Goal: Task Accomplishment & Management: Manage account settings

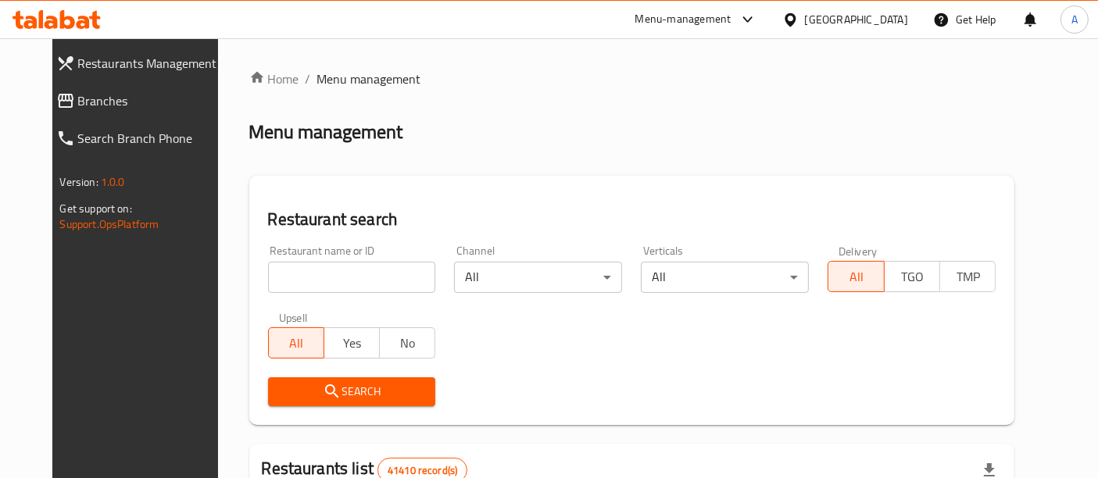
click at [348, 277] on input "search" at bounding box center [352, 277] width 168 height 31
paste input "691993"
type input "691993"
click at [359, 383] on span "Search" at bounding box center [352, 392] width 143 height 20
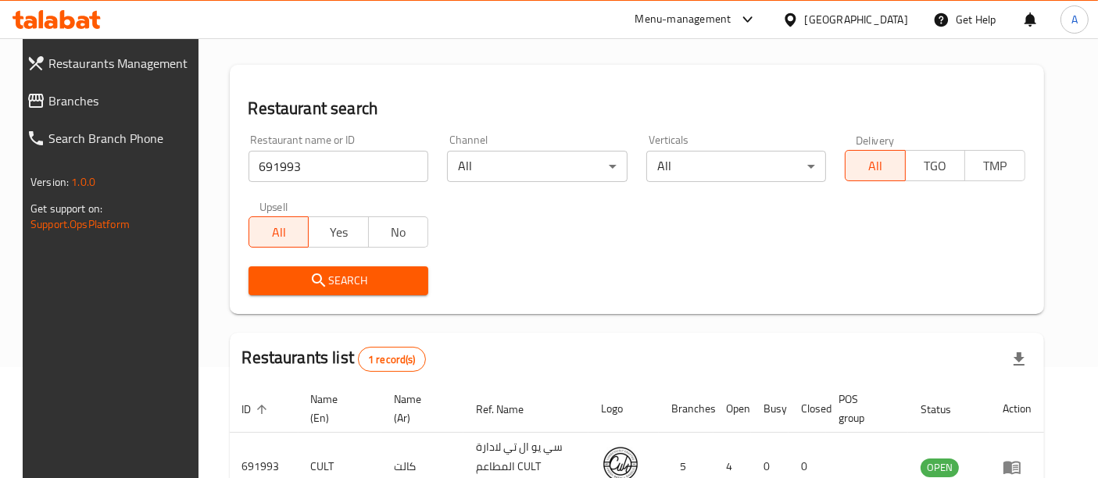
scroll to position [218, 0]
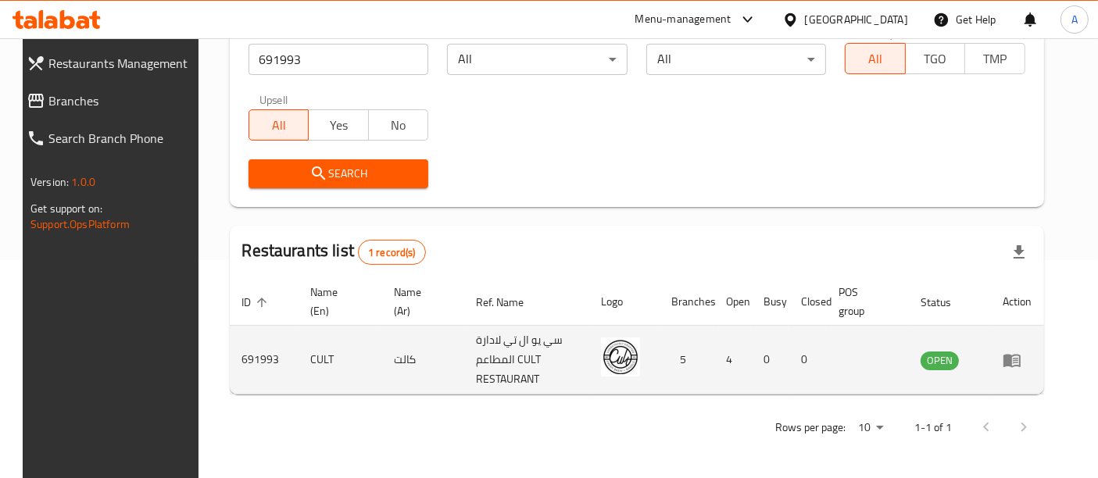
click at [1018, 363] on icon "enhanced table" at bounding box center [1015, 361] width 5 height 6
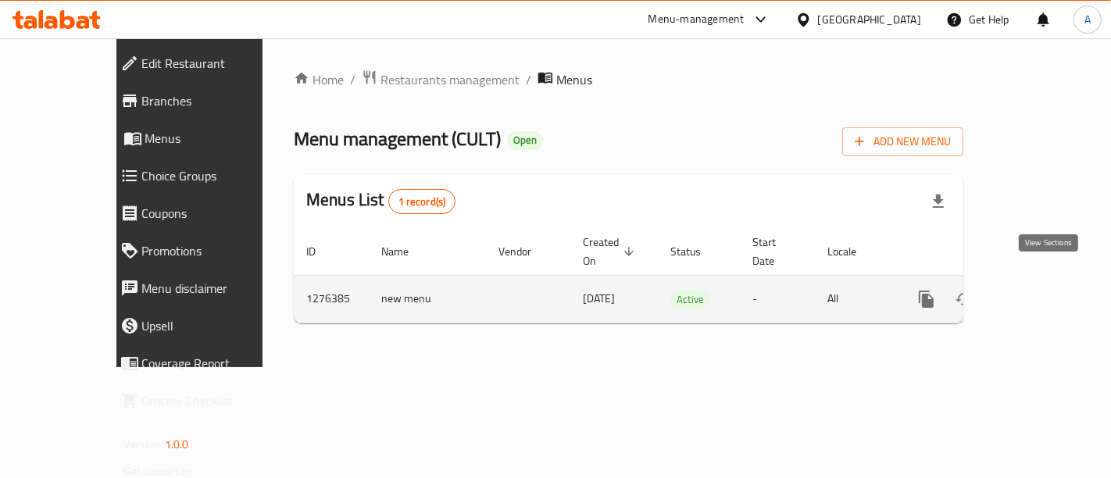
click at [1046, 293] on link "enhanced table" at bounding box center [1040, 300] width 38 height 38
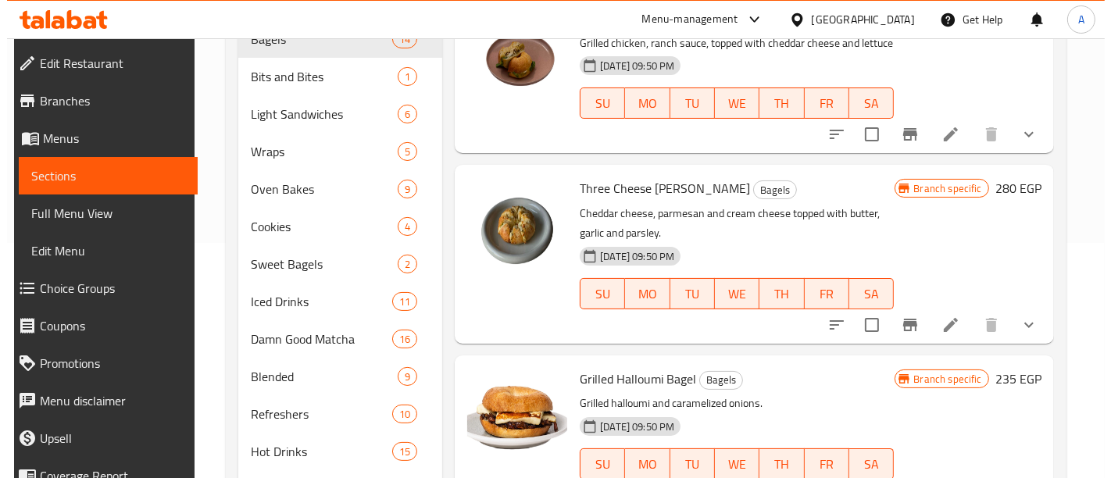
scroll to position [290, 0]
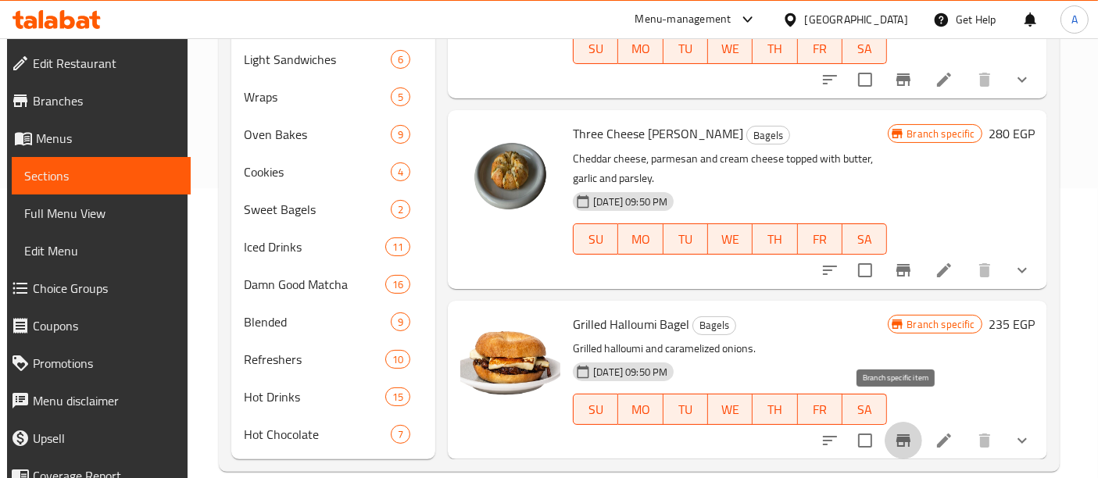
click at [897, 431] on icon "Branch-specific-item" at bounding box center [903, 440] width 19 height 19
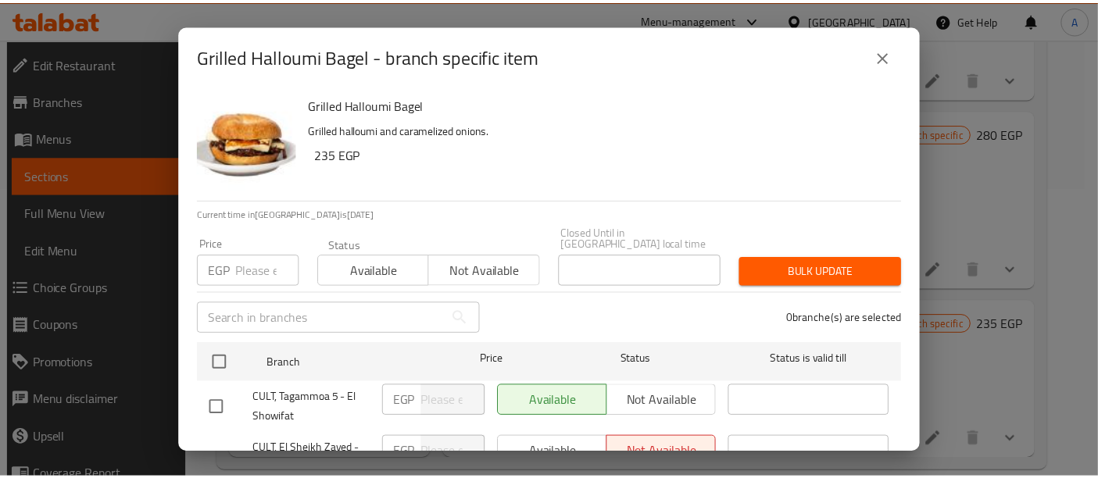
scroll to position [196, 0]
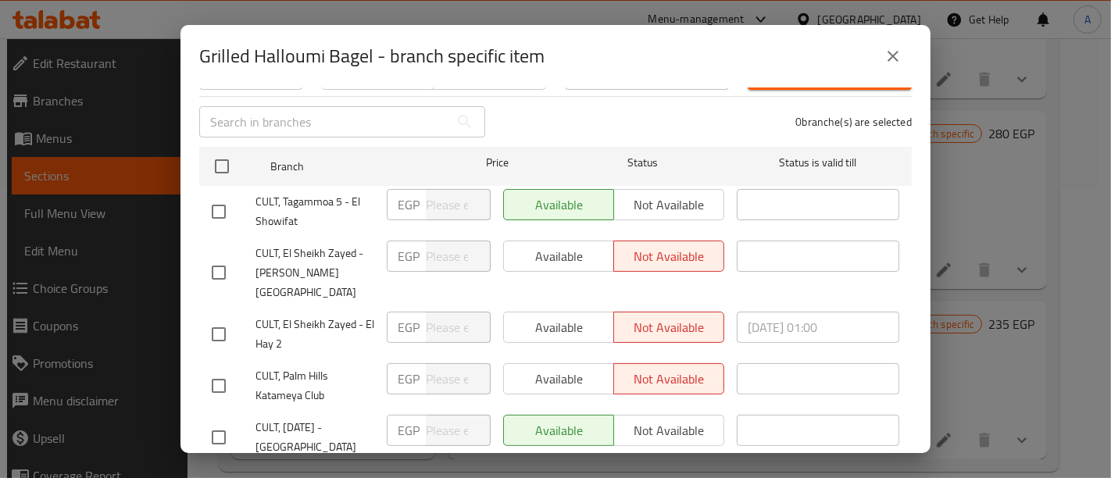
click at [895, 61] on icon "close" at bounding box center [893, 56] width 19 height 19
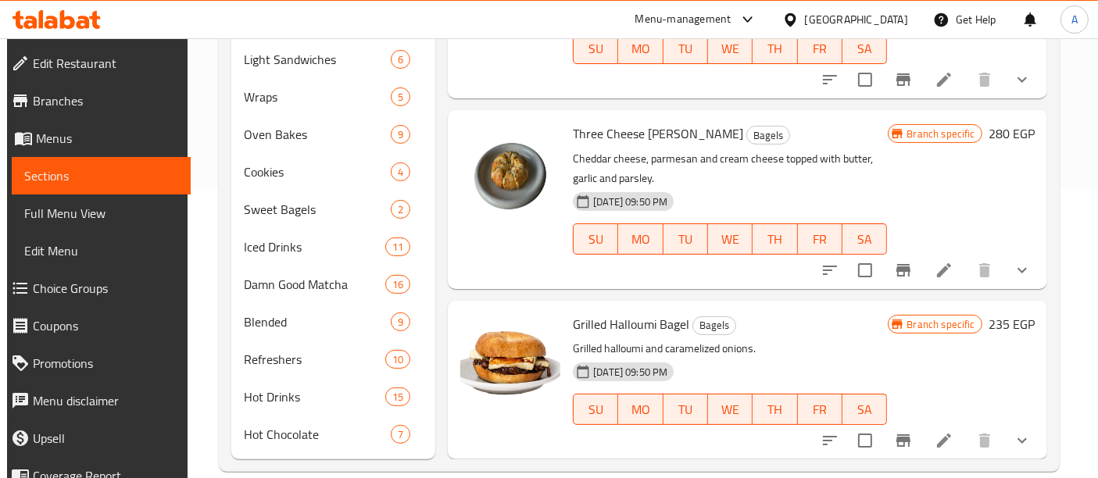
scroll to position [290, 0]
click at [937, 431] on icon at bounding box center [944, 440] width 19 height 19
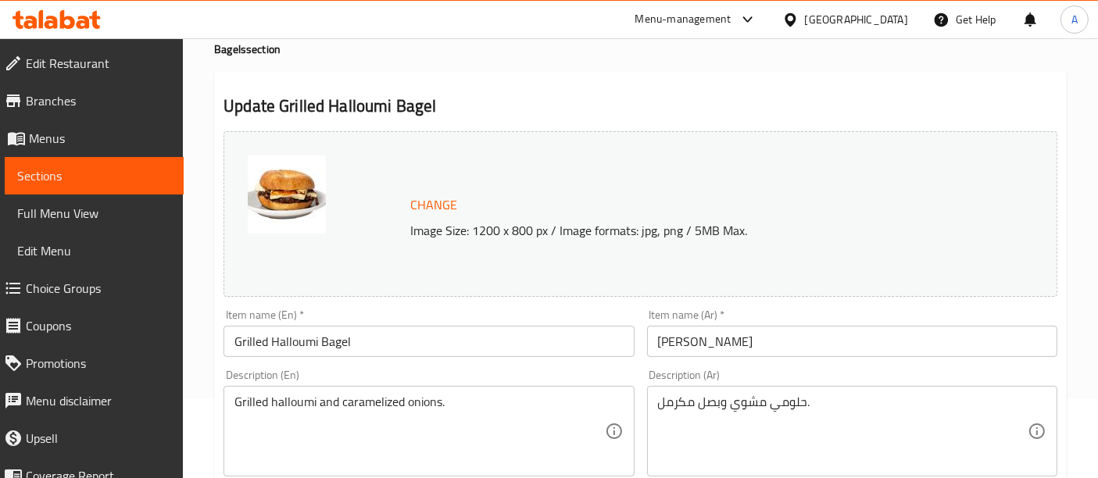
scroll to position [83, 0]
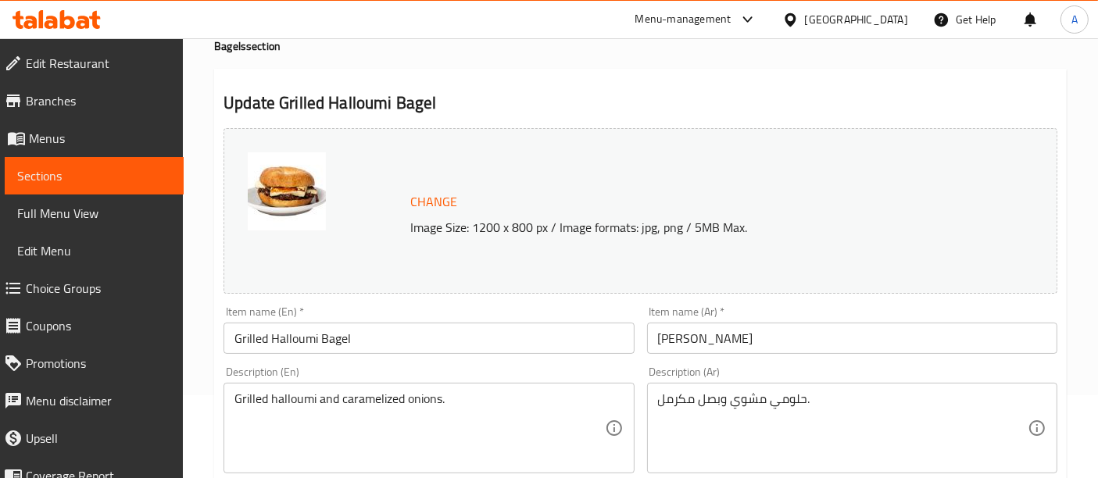
click at [268, 184] on img at bounding box center [287, 191] width 78 height 78
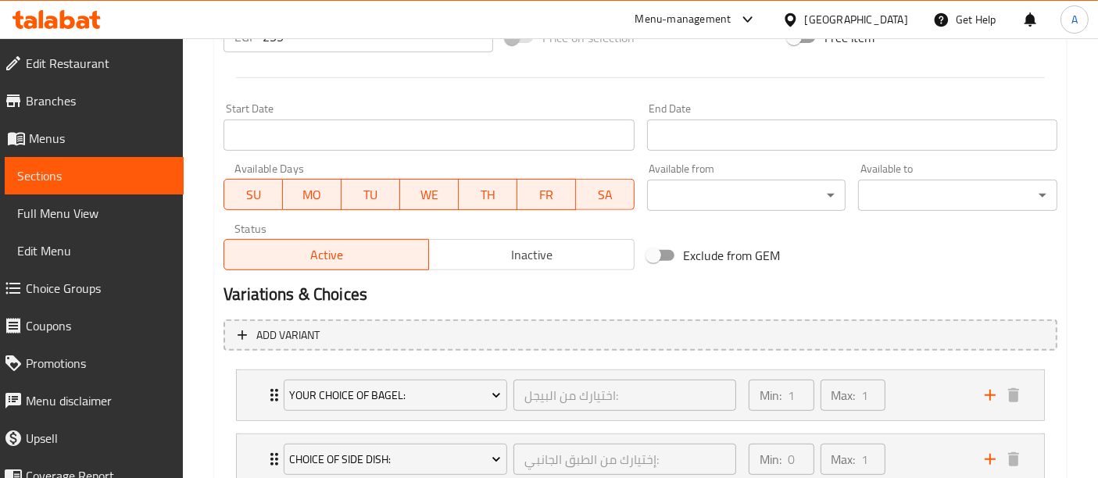
scroll to position [628, 0]
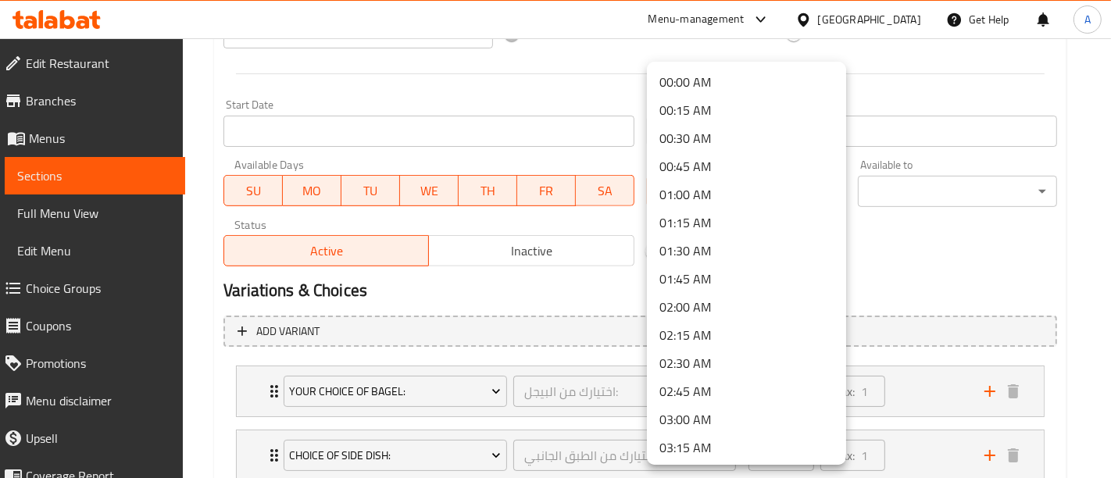
click at [866, 223] on div at bounding box center [555, 239] width 1111 height 478
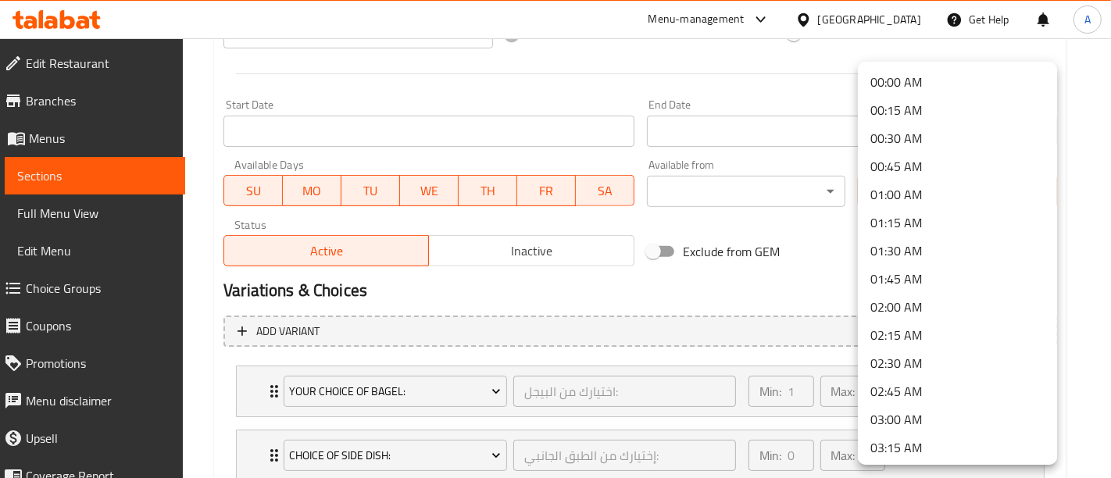
click at [799, 238] on div at bounding box center [555, 239] width 1111 height 478
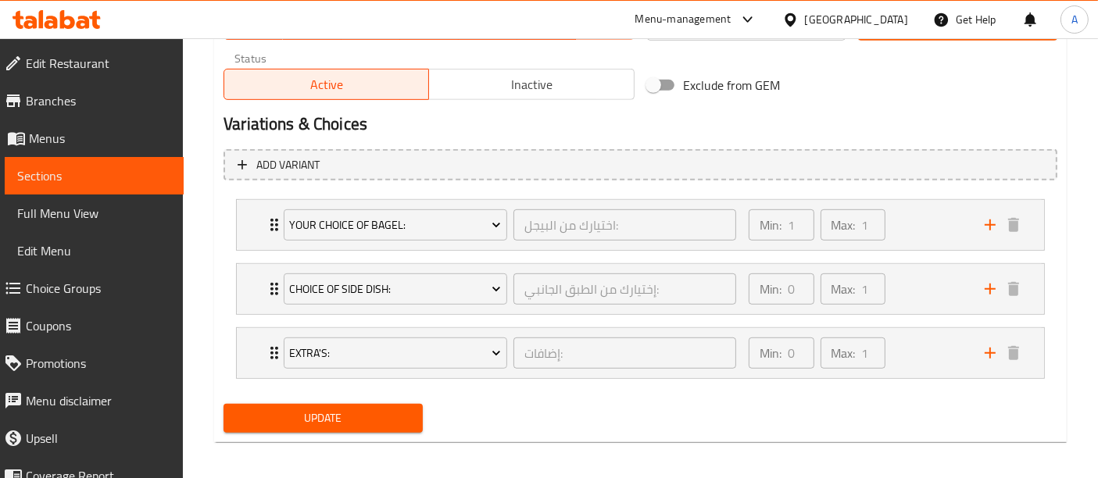
scroll to position [799, 0]
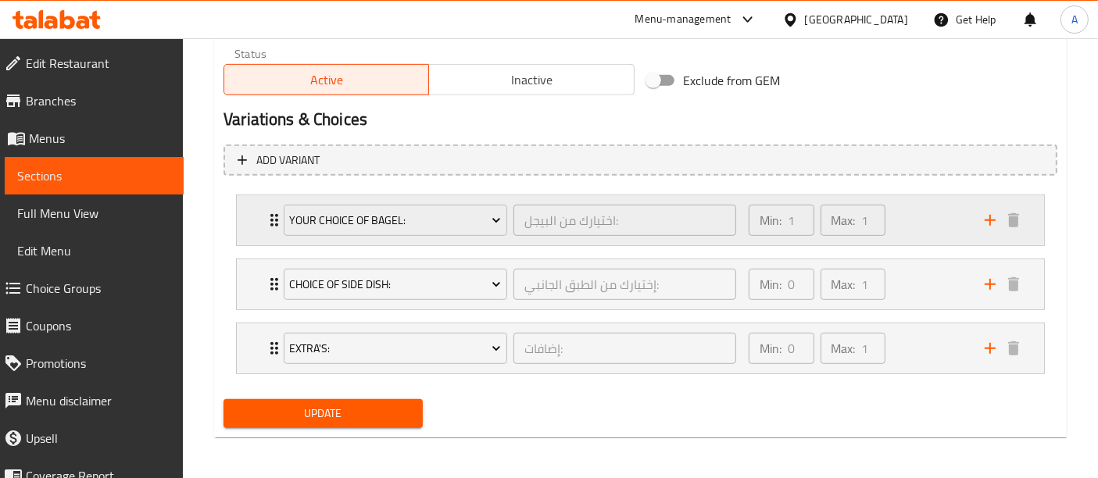
click at [928, 216] on div "Min: 1 ​ Max: 1 ​" at bounding box center [857, 220] width 236 height 50
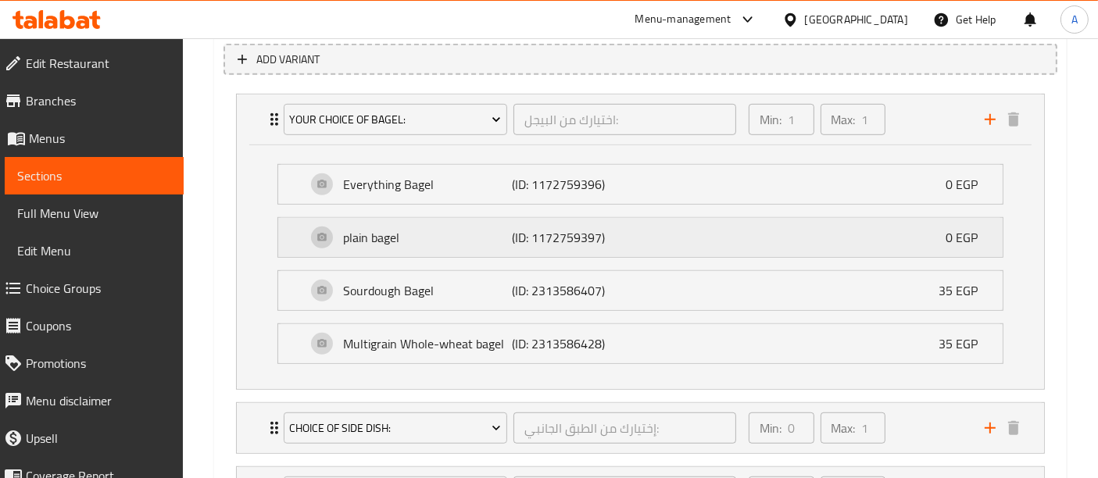
scroll to position [904, 0]
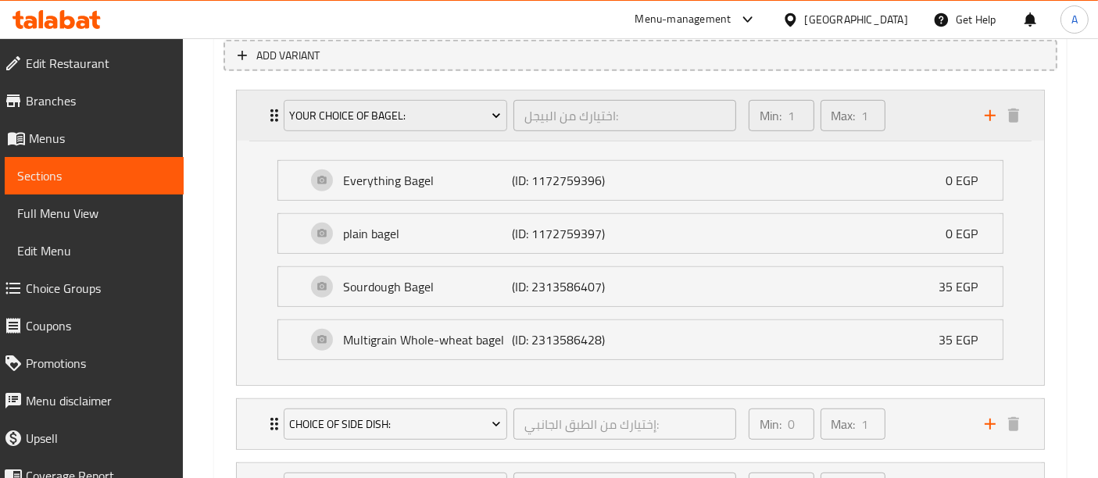
click at [913, 110] on div "Min: 1 ​ Max: 1 ​" at bounding box center [857, 116] width 236 height 50
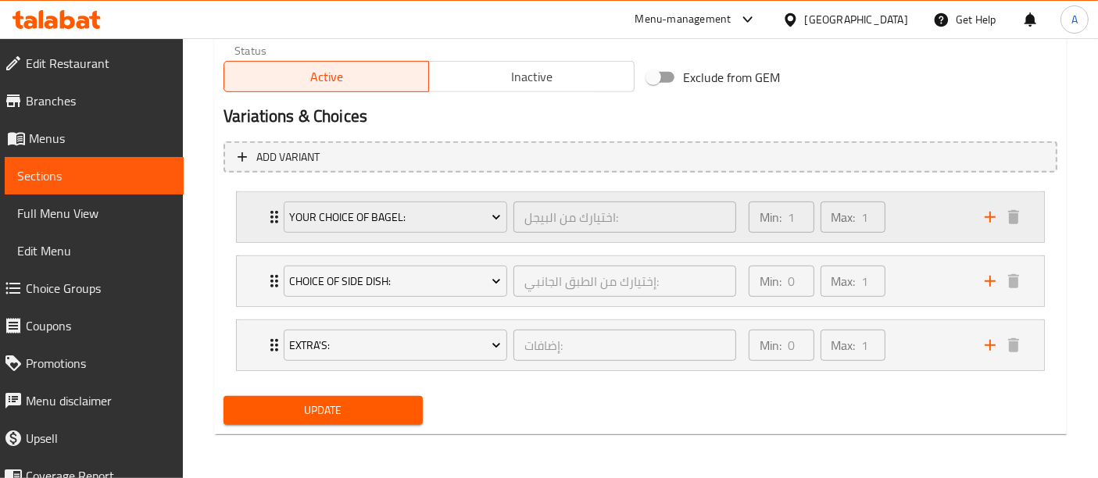
scroll to position [799, 0]
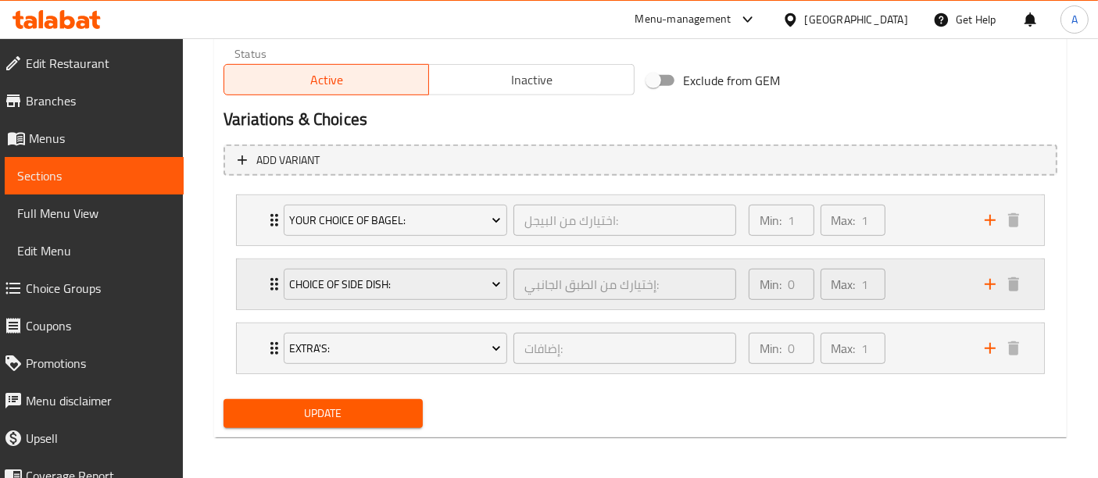
click at [935, 292] on div "Min: 0 ​ Max: 1 ​" at bounding box center [857, 284] width 236 height 50
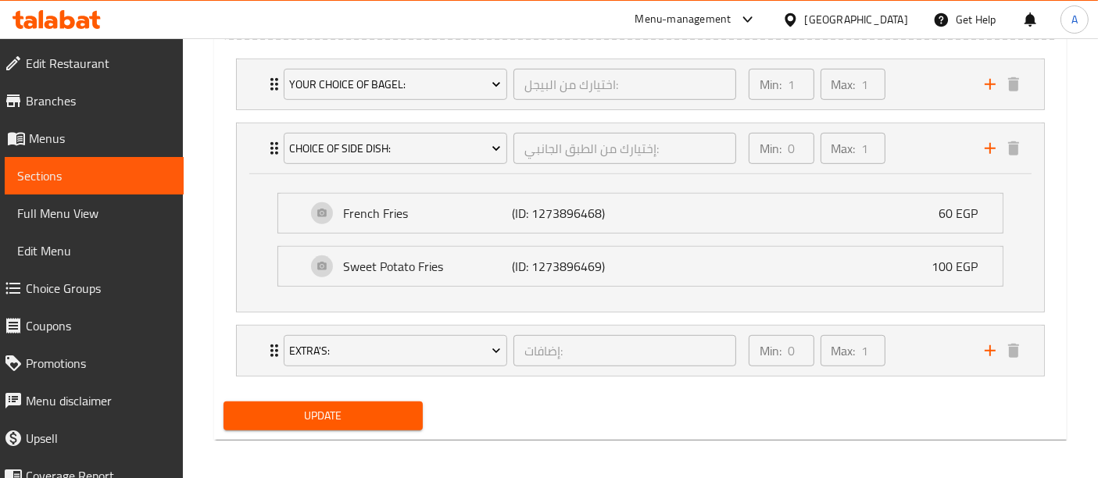
scroll to position [937, 0]
click at [931, 153] on div "Min: 0 ​ Max: 1 ​" at bounding box center [857, 147] width 236 height 50
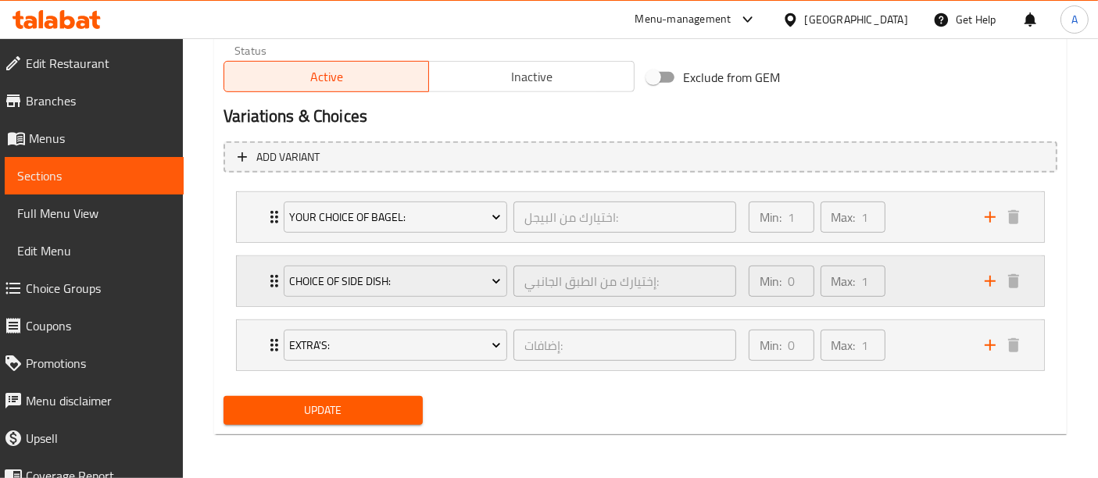
scroll to position [799, 0]
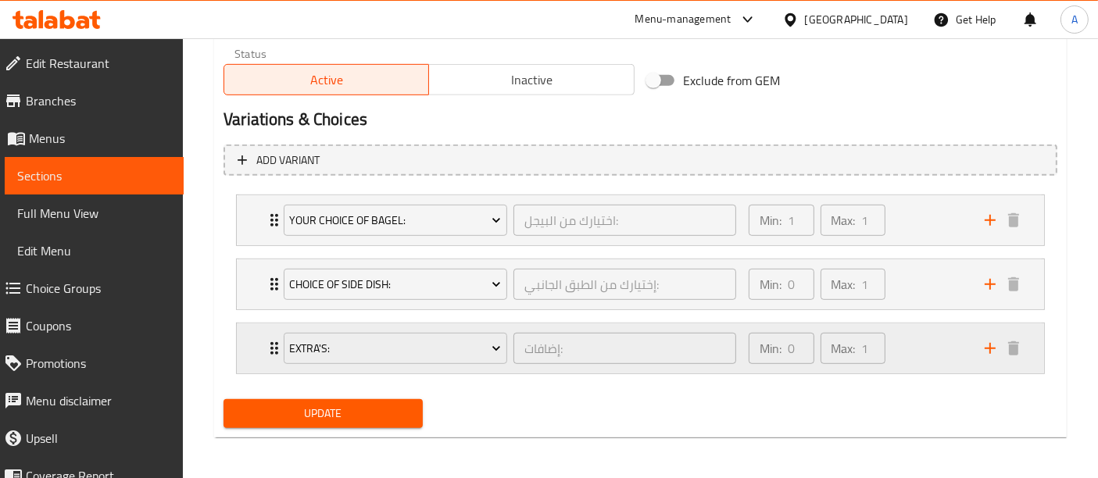
click at [915, 340] on div "Min: 0 ​ Max: 1 ​" at bounding box center [857, 349] width 236 height 50
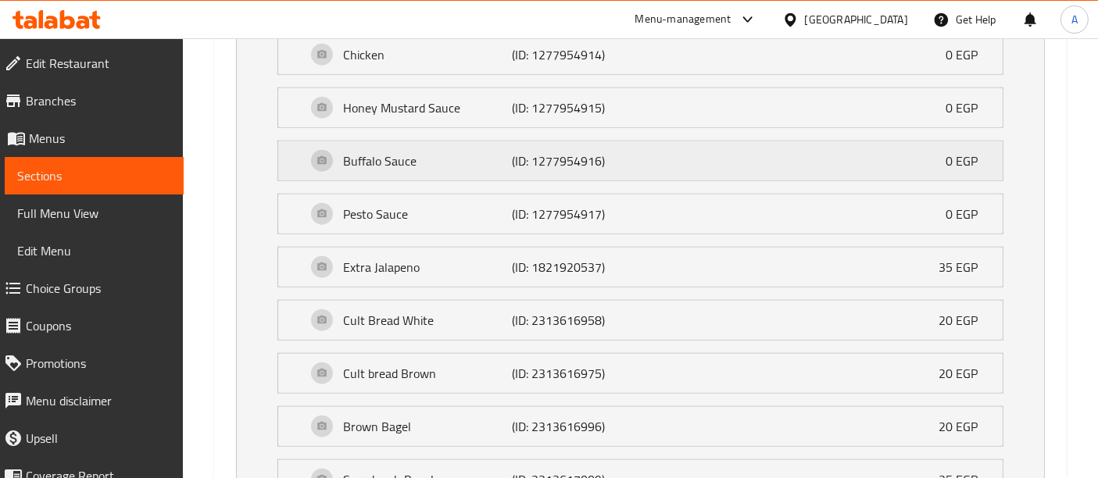
scroll to position [1605, 0]
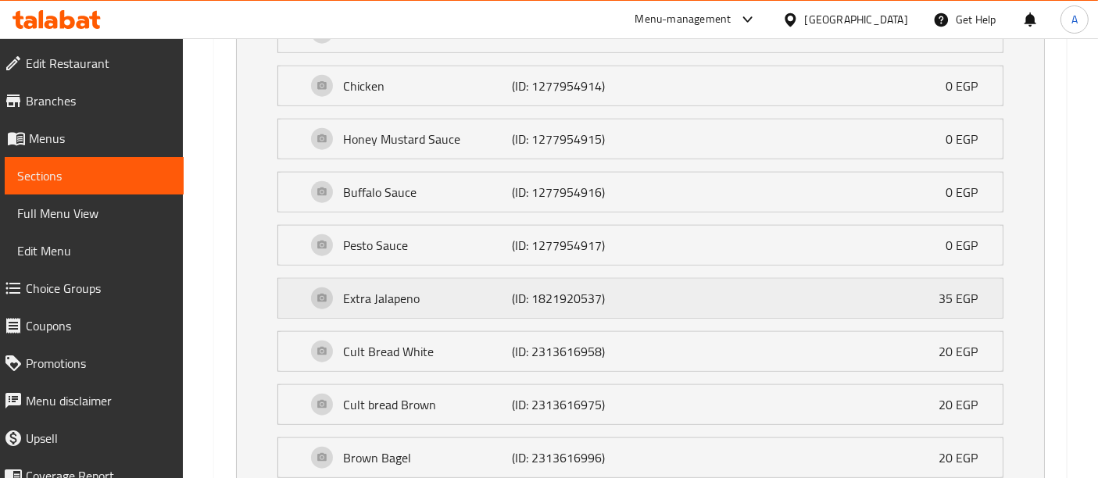
click at [828, 279] on div "Extra Jalapeno (ID: 1821920537) 35 EGP" at bounding box center [645, 298] width 678 height 39
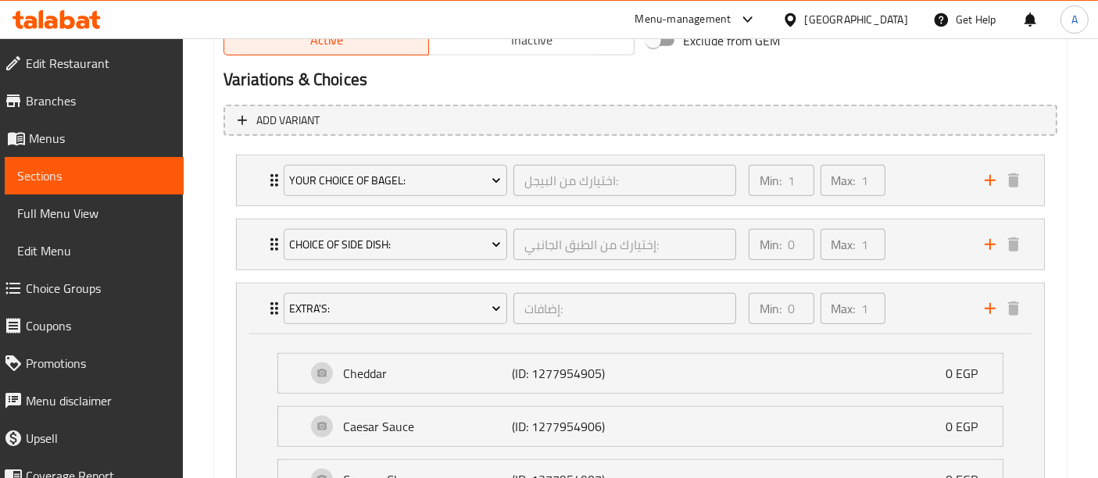
scroll to position [829, 0]
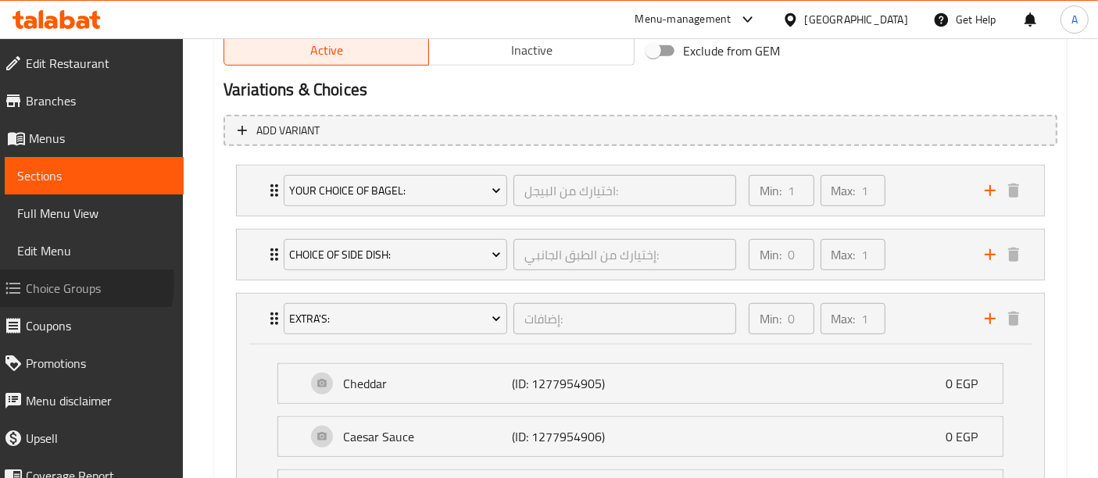
click at [72, 283] on span "Choice Groups" at bounding box center [98, 288] width 145 height 19
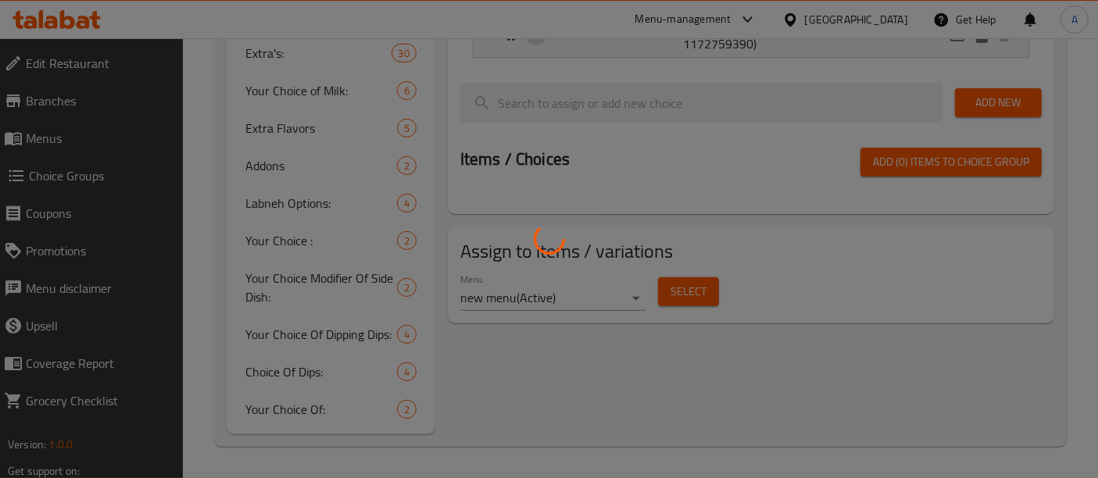
scroll to position [220, 0]
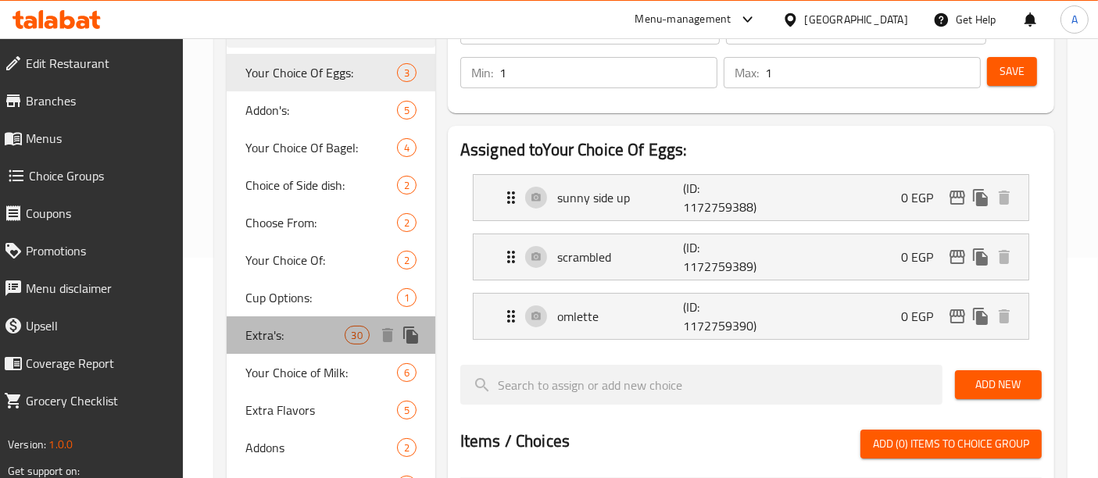
click at [293, 338] on span "Extra's:" at bounding box center [294, 335] width 98 height 19
type input "Extra's:"
type input "إضافات:"
type input "0"
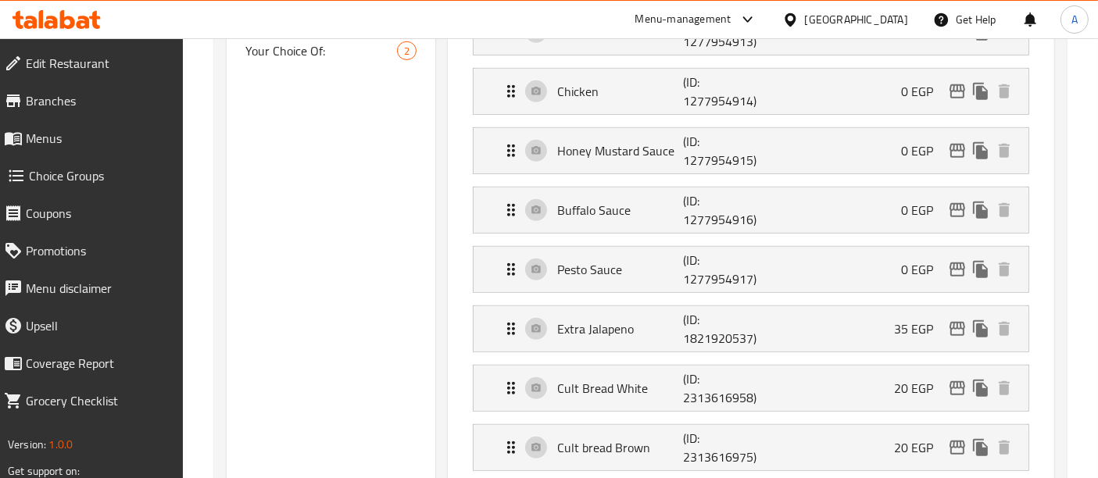
scroll to position [889, 0]
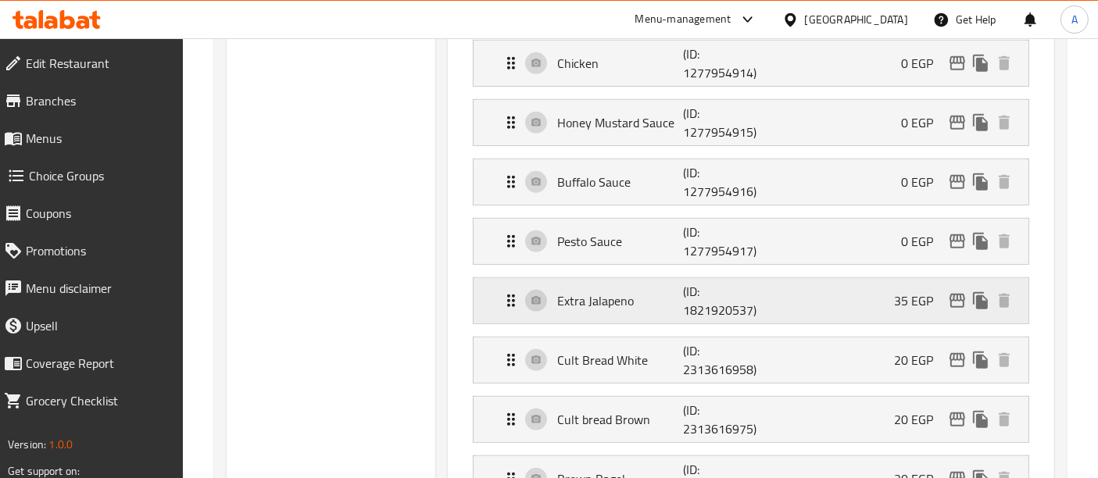
click at [777, 291] on div "Extra Jalapeno (ID: 1821920537) 35 EGP" at bounding box center [756, 300] width 508 height 45
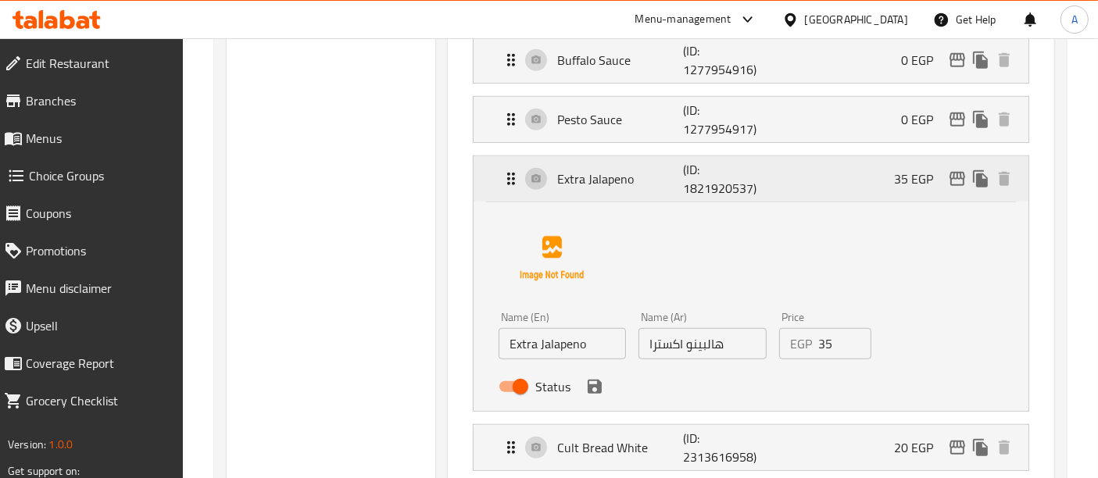
scroll to position [1013, 0]
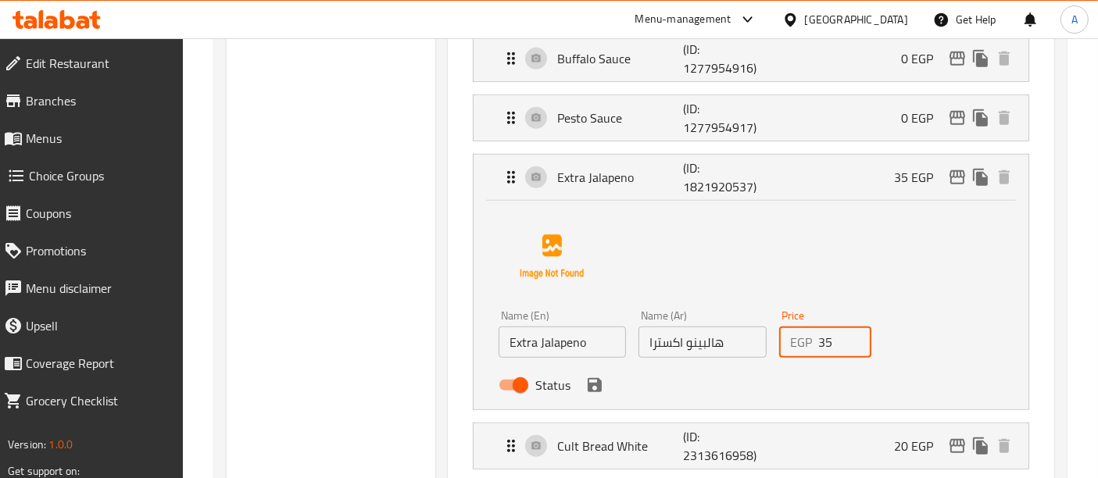
drag, startPoint x: 836, startPoint y: 338, endPoint x: 826, endPoint y: 379, distance: 42.6
click at [826, 379] on div "Status" at bounding box center [702, 385] width 420 height 42
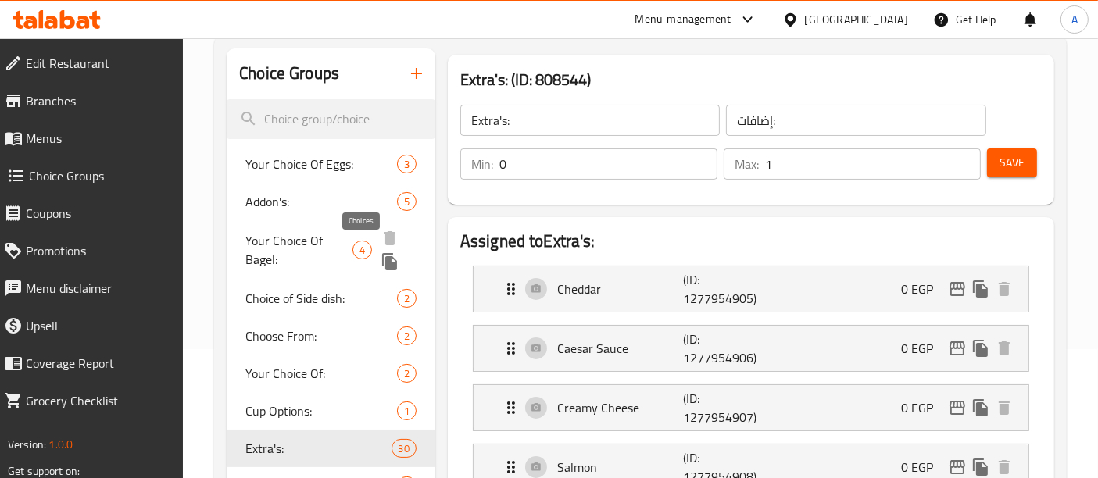
scroll to position [0, 0]
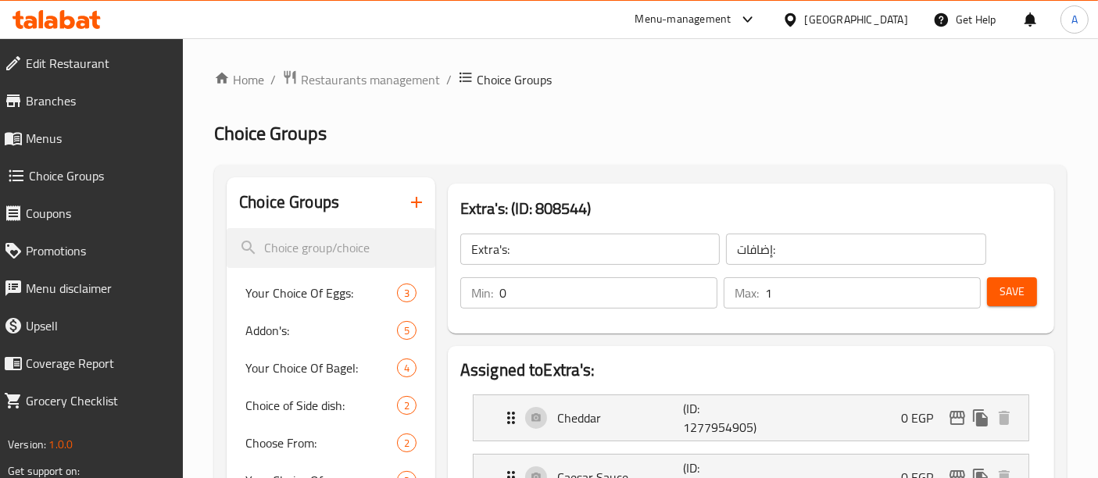
click at [555, 291] on input "0" at bounding box center [608, 292] width 218 height 31
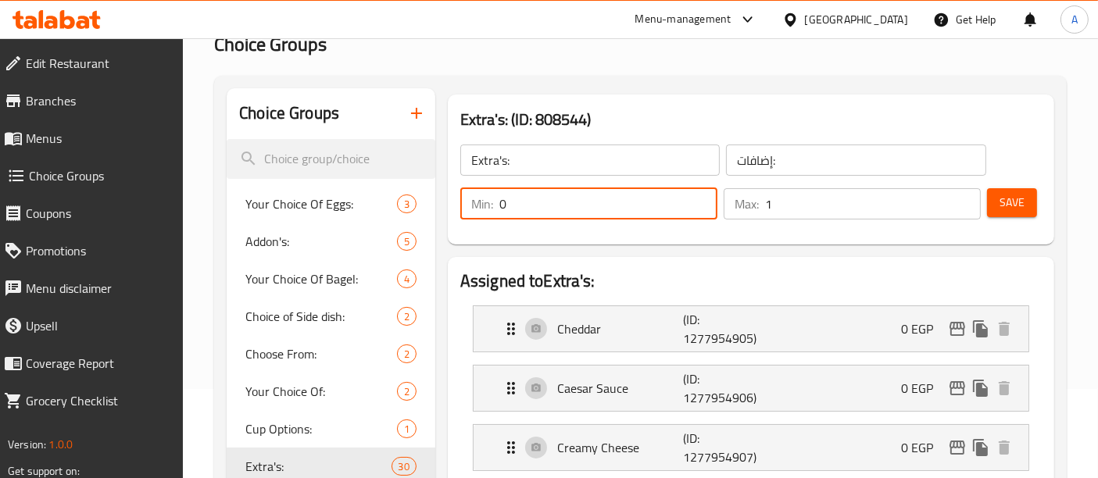
scroll to position [109, 0]
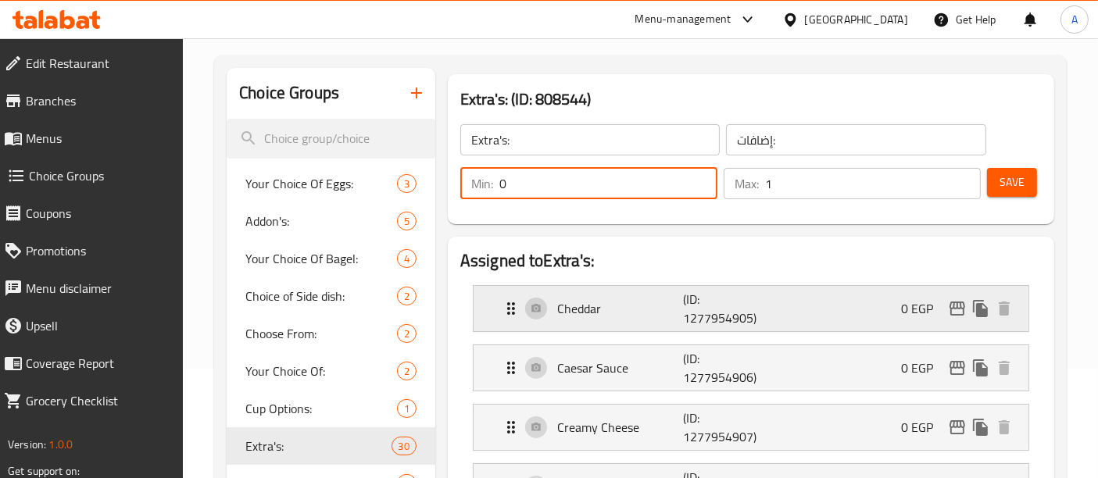
click at [784, 300] on div "Cheddar (ID: 1277954905) 0 EGP" at bounding box center [756, 308] width 508 height 45
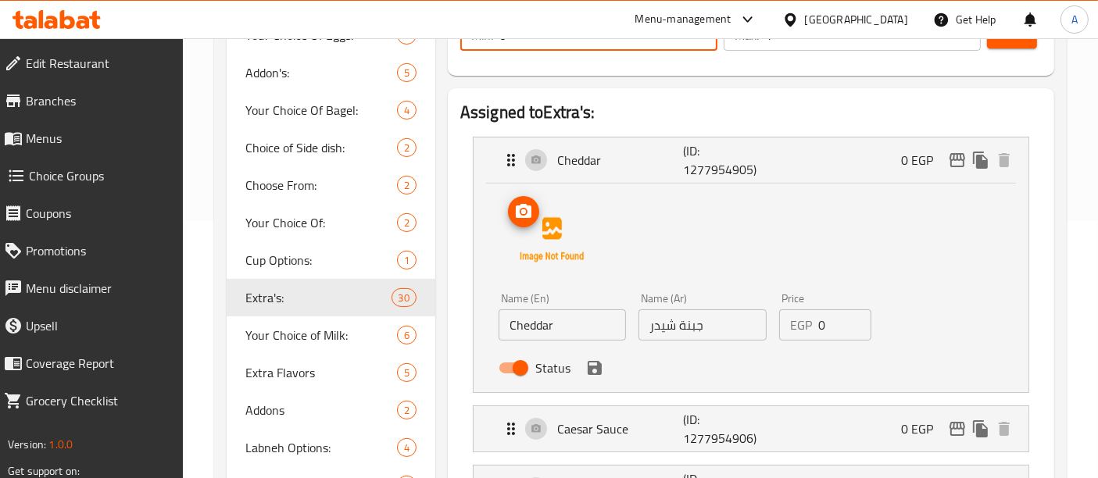
scroll to position [0, 0]
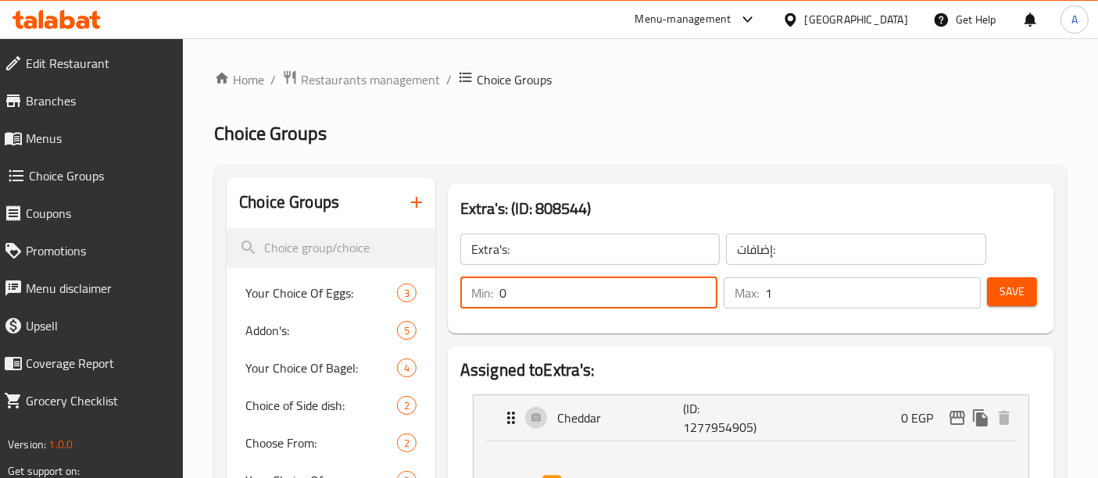
click at [46, 144] on span "Menus" at bounding box center [98, 138] width 145 height 19
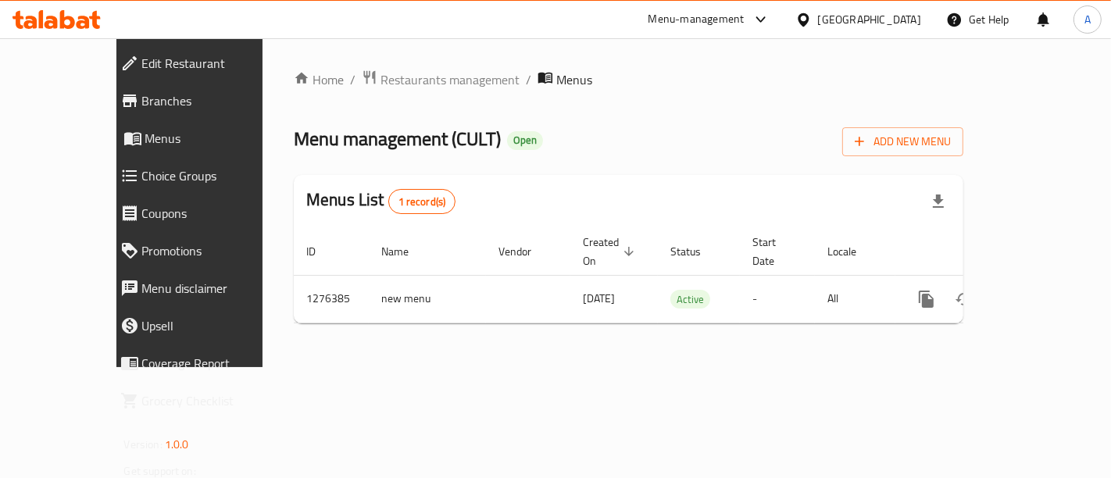
click at [145, 134] on span "Menus" at bounding box center [217, 138] width 144 height 19
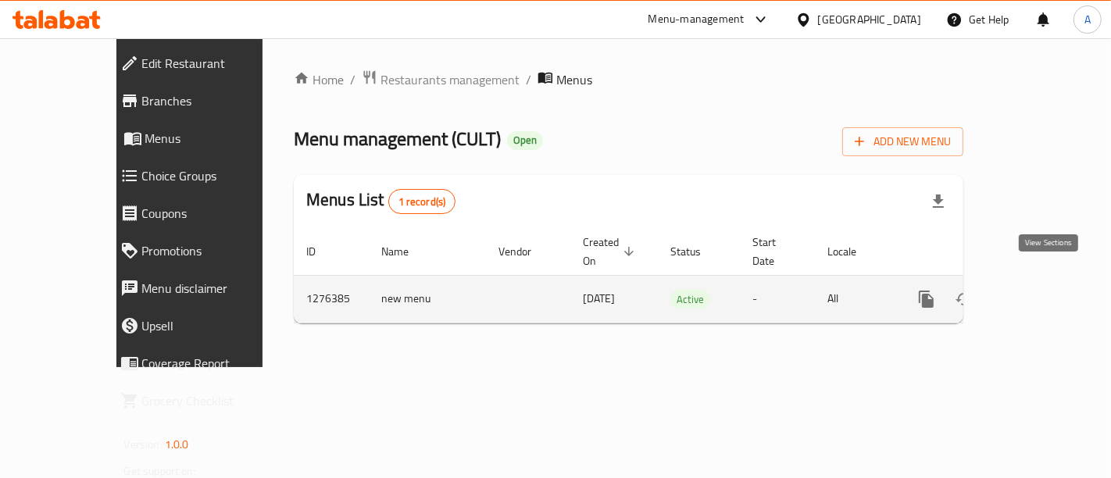
click at [1042, 290] on icon "enhanced table" at bounding box center [1039, 299] width 19 height 19
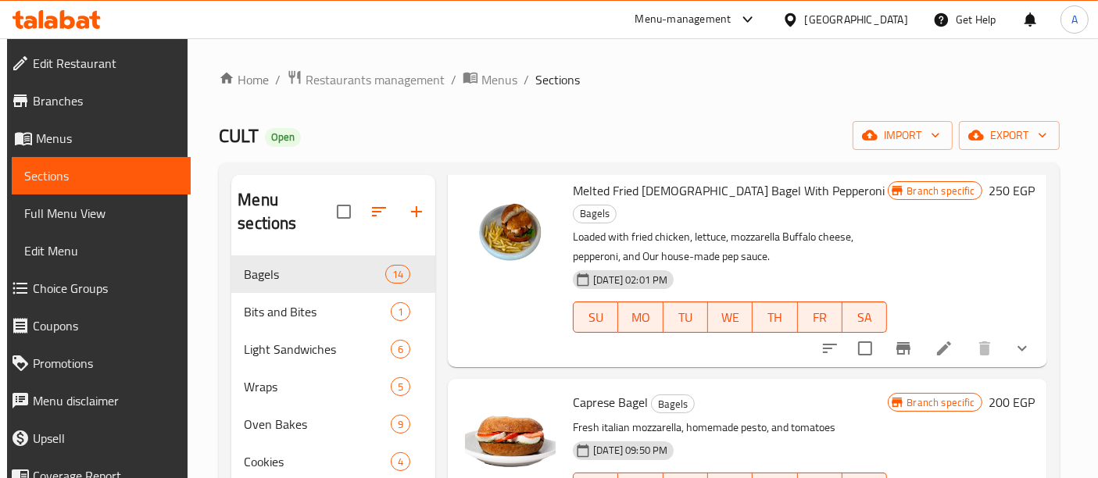
scroll to position [60, 0]
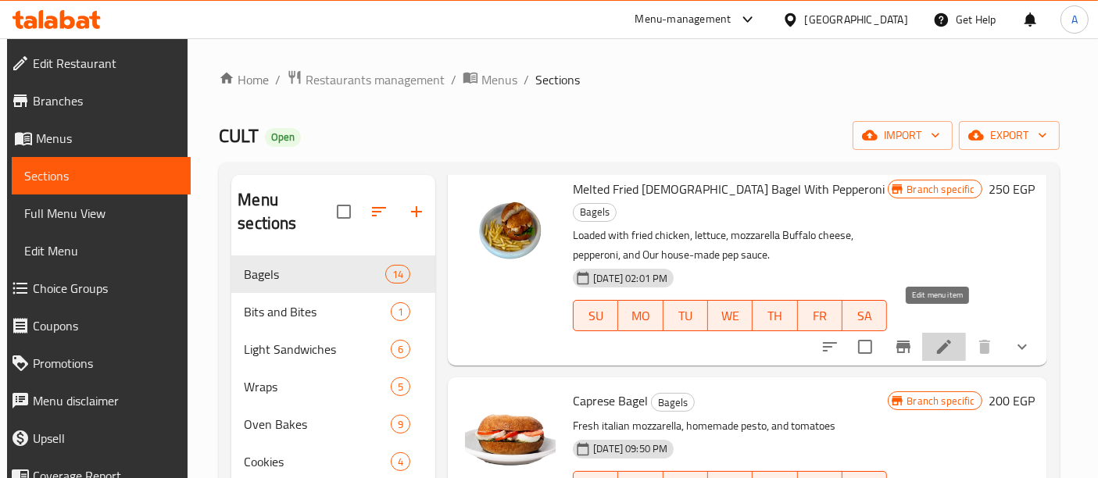
click at [938, 340] on icon at bounding box center [944, 347] width 14 height 14
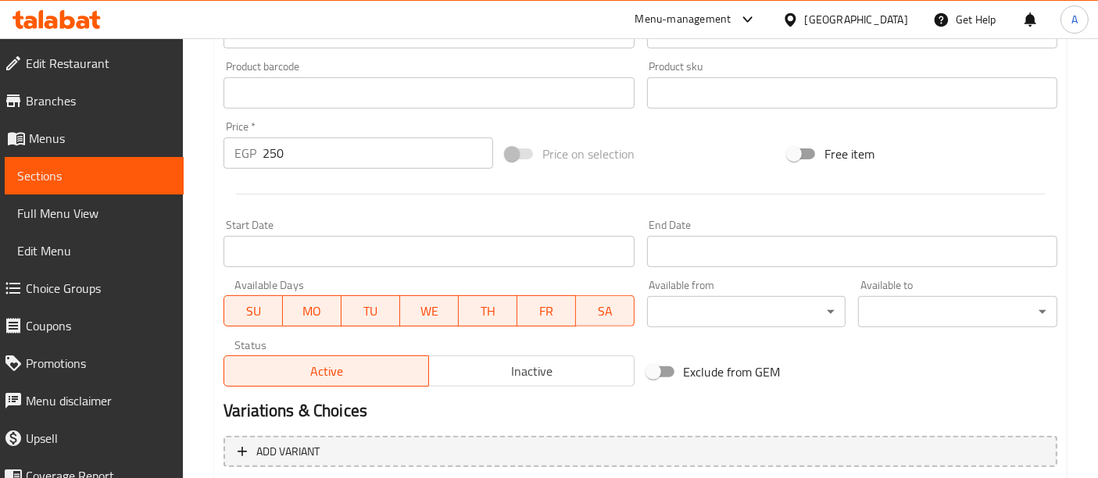
scroll to position [799, 0]
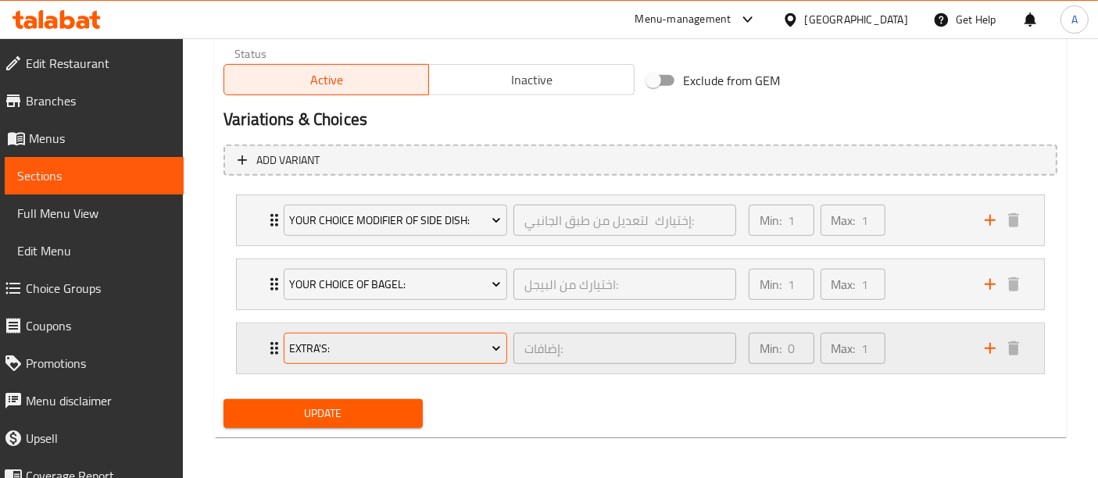
click at [464, 349] on span "Extra's:" at bounding box center [396, 349] width 212 height 20
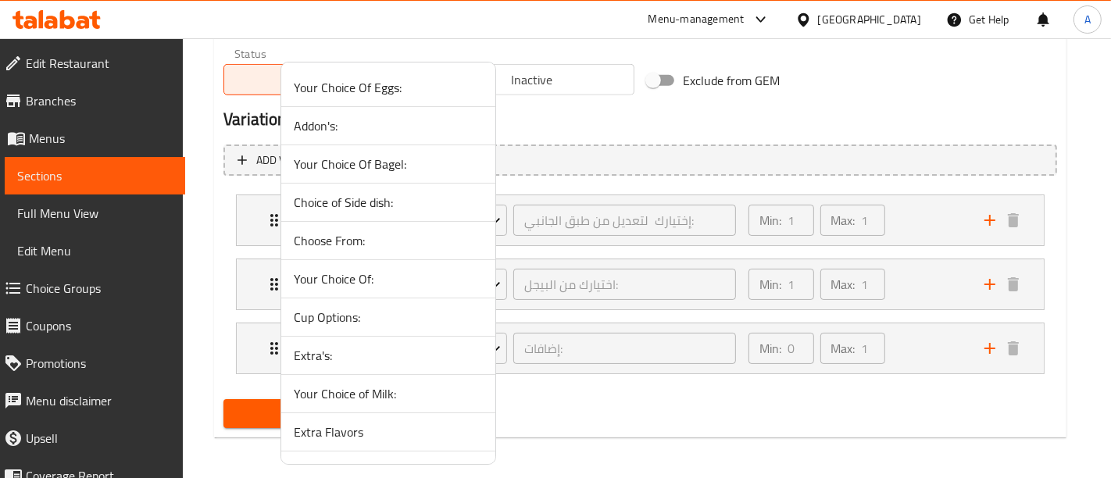
click at [599, 409] on div at bounding box center [555, 239] width 1111 height 478
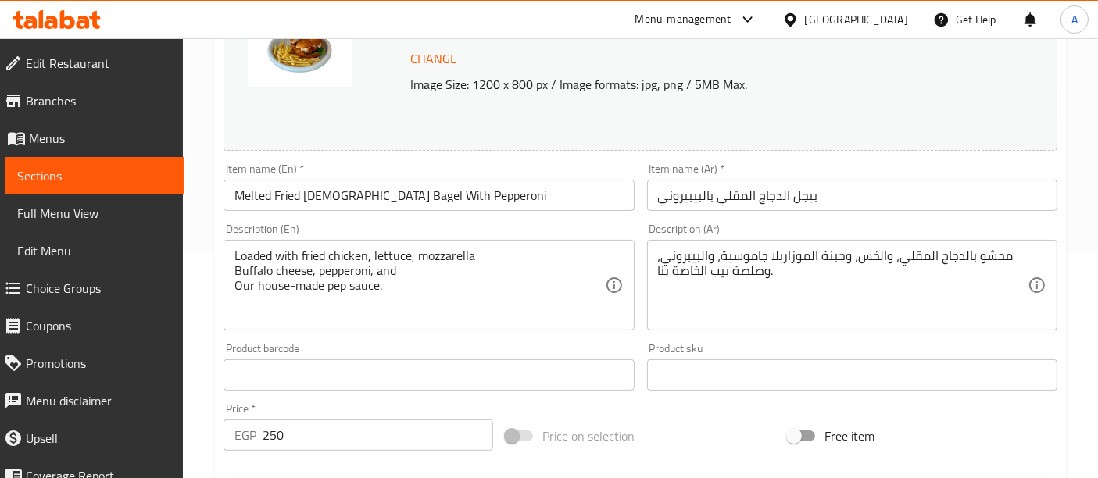
scroll to position [0, 0]
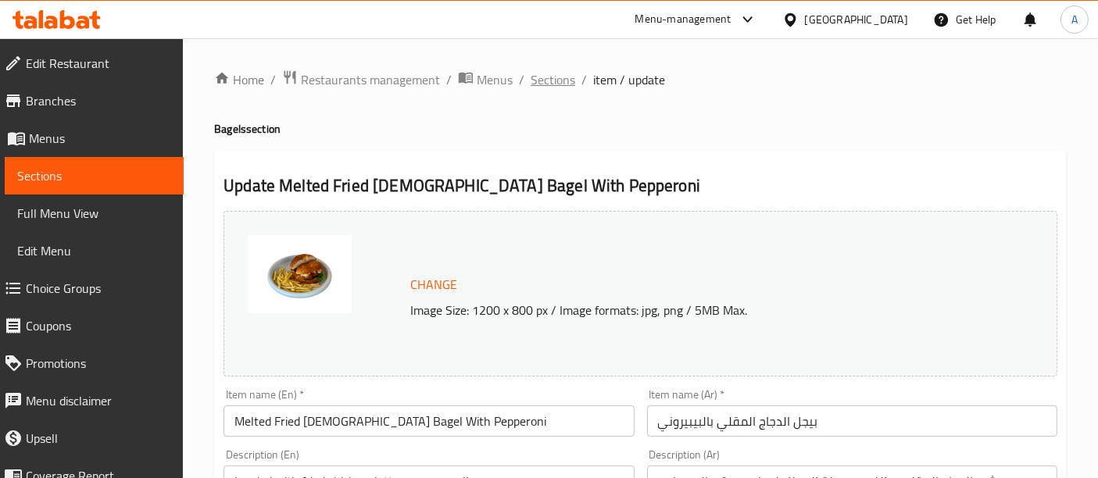
click at [557, 85] on span "Sections" at bounding box center [553, 79] width 45 height 19
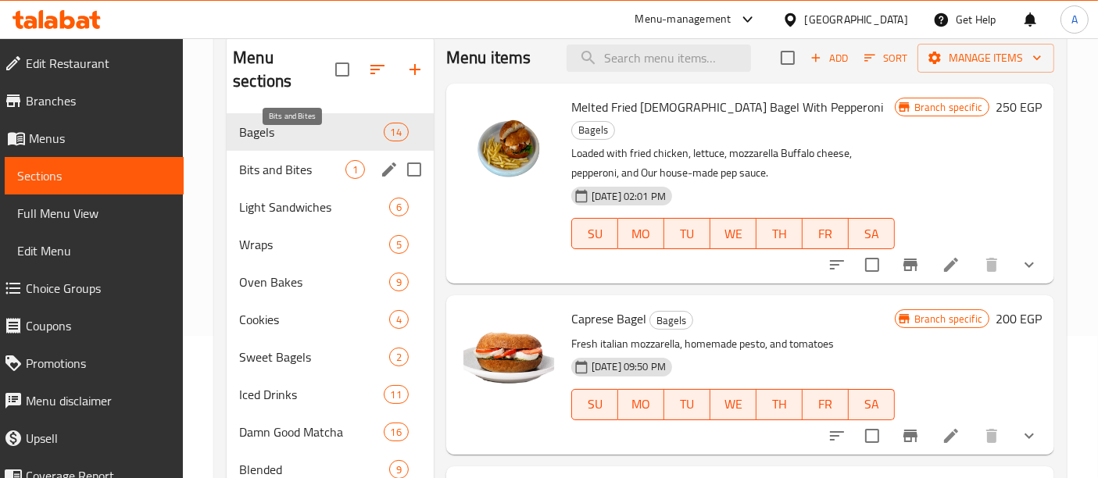
scroll to position [138, 0]
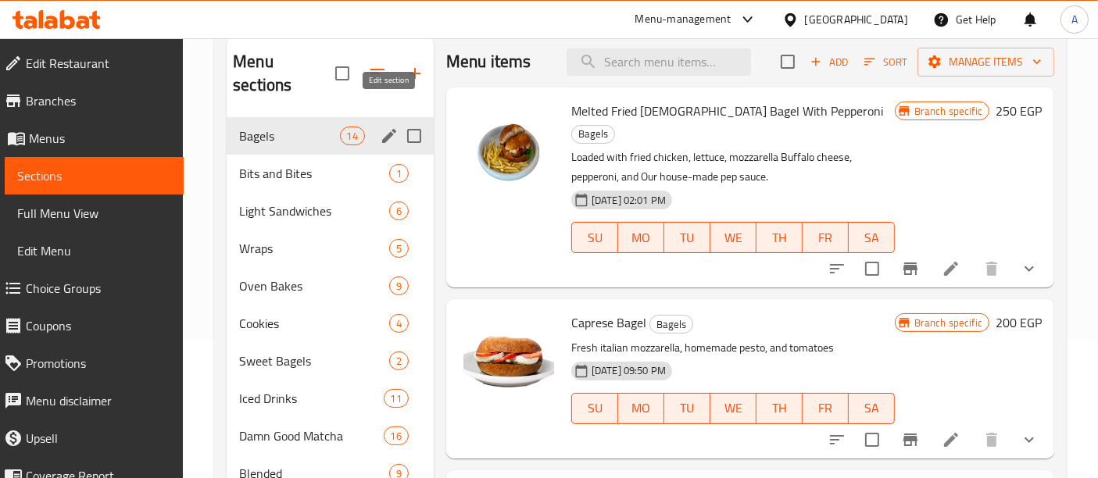
click at [386, 127] on icon "edit" at bounding box center [389, 136] width 19 height 19
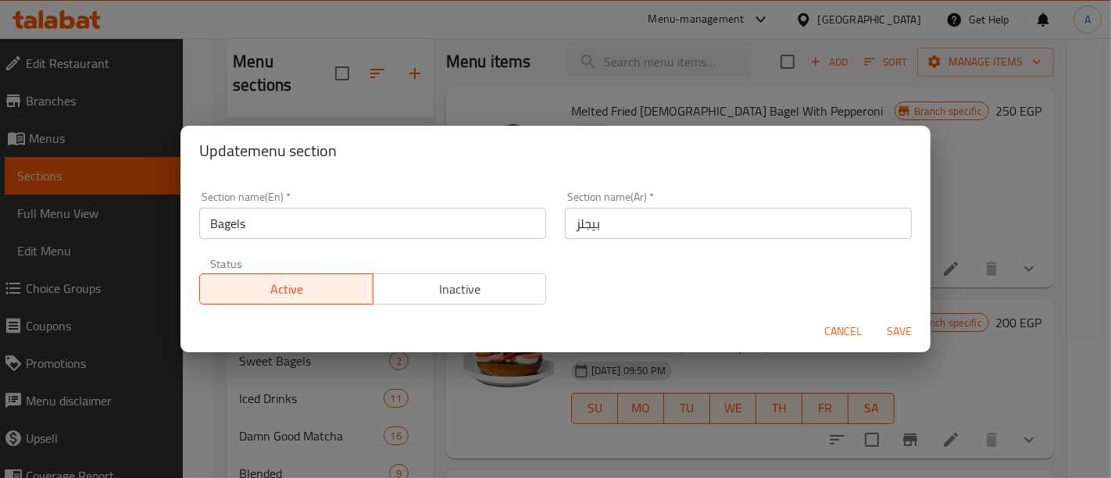
click at [835, 336] on span "Cancel" at bounding box center [843, 332] width 38 height 20
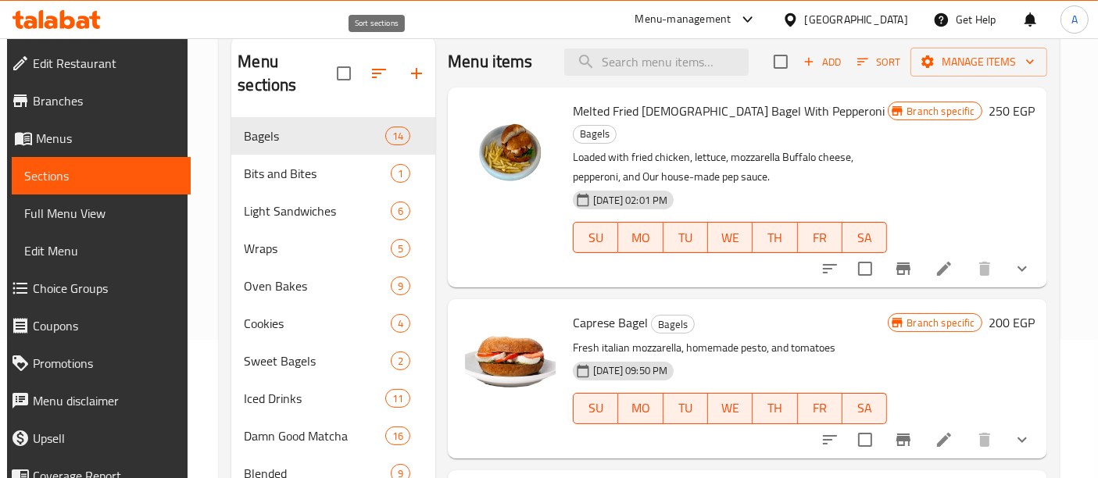
click at [377, 64] on icon "button" at bounding box center [379, 73] width 19 height 19
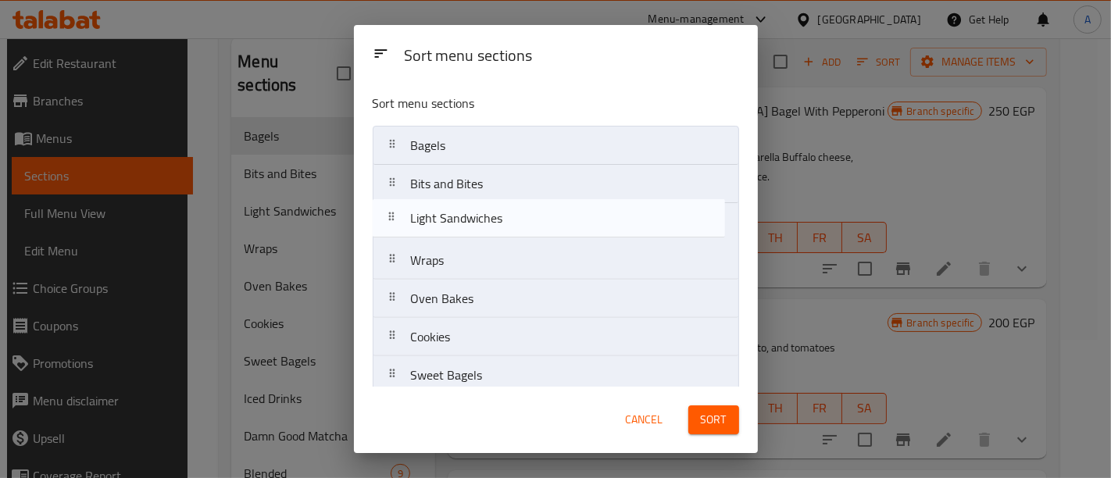
click at [395, 215] on nav "Bagels Bits and Bites Light Sandwiches Wraps Oven Bakes Cookies Sweet Bagels Ic…" at bounding box center [556, 375] width 366 height 499
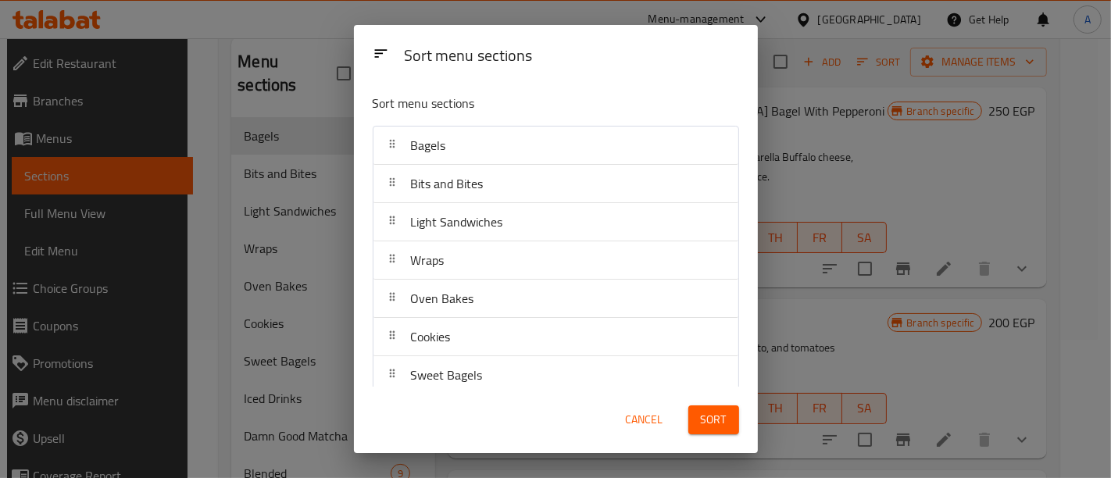
click at [710, 423] on span "Sort" at bounding box center [714, 420] width 26 height 20
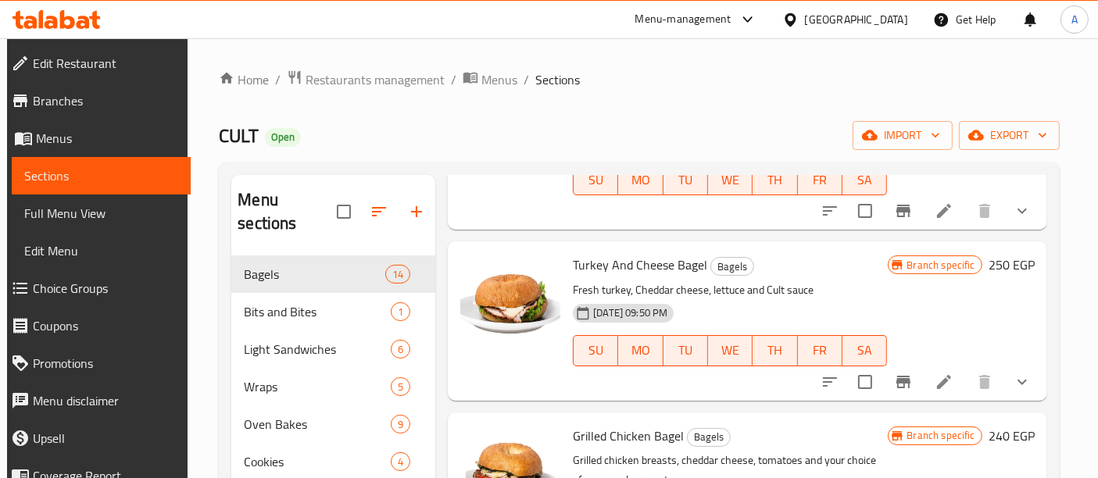
scroll to position [900, 0]
click at [731, 20] on div "Menu-management" at bounding box center [683, 19] width 96 height 19
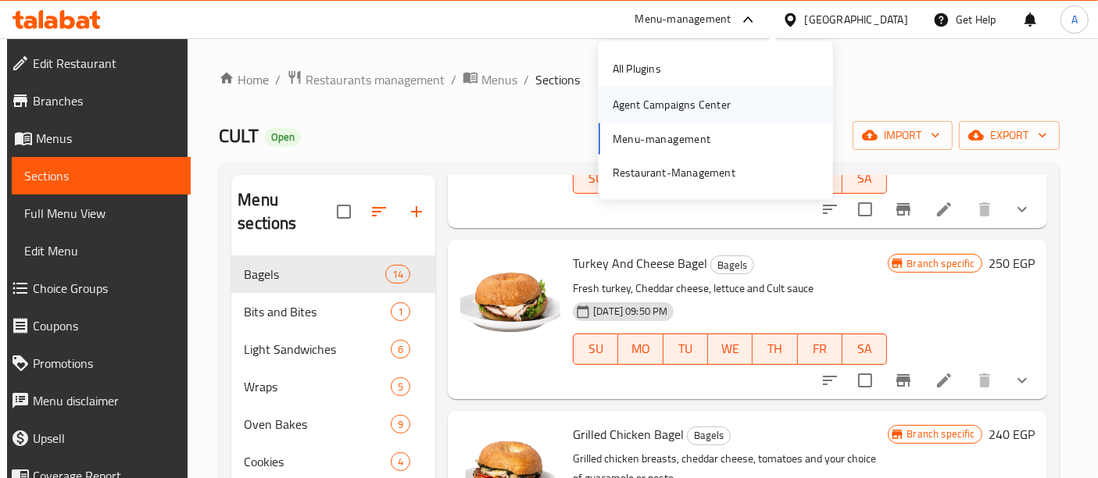
click at [719, 107] on div "Agent Campaigns Center" at bounding box center [672, 104] width 118 height 17
